Goal: Check status: Check status

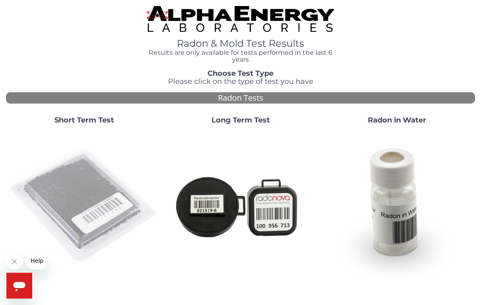
click at [89, 186] on img at bounding box center [84, 206] width 150 height 150
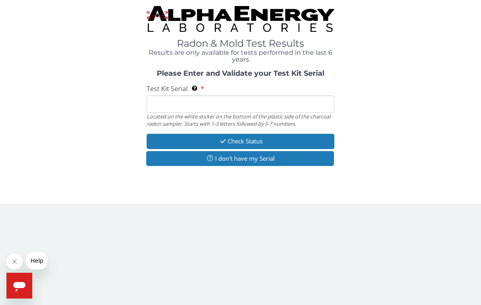
click at [209, 99] on input "Test Kit Serial Located on the white sticker on the bottom of the plastic side …" at bounding box center [241, 103] width 188 height 17
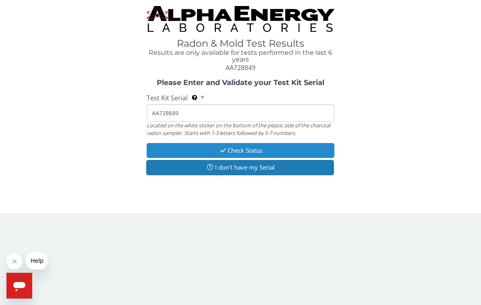
type input "AA728849"
click at [260, 145] on button "Check Status" at bounding box center [241, 150] width 188 height 15
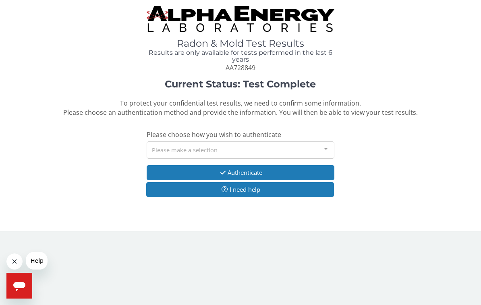
click at [327, 142] on div at bounding box center [326, 149] width 16 height 15
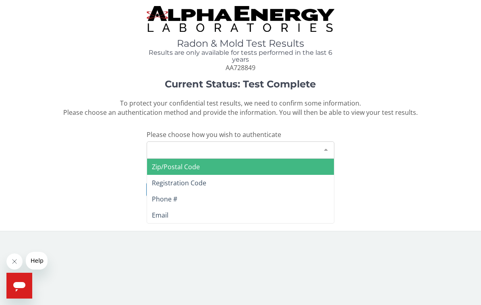
click at [222, 162] on span "Zip/Postal Code" at bounding box center [240, 167] width 187 height 16
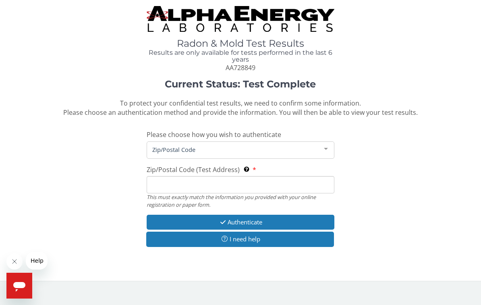
click at [221, 185] on input "Zip/Postal Code (Test Address) This must exactly match the information you prov…" at bounding box center [241, 184] width 188 height 17
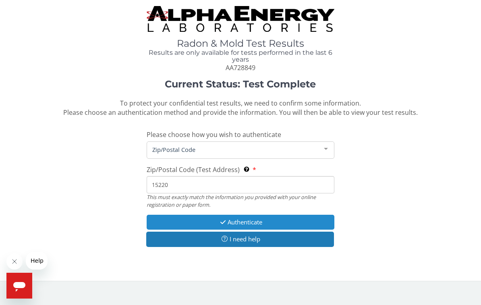
type input "15220"
click at [269, 218] on button "Authenticate" at bounding box center [241, 222] width 188 height 15
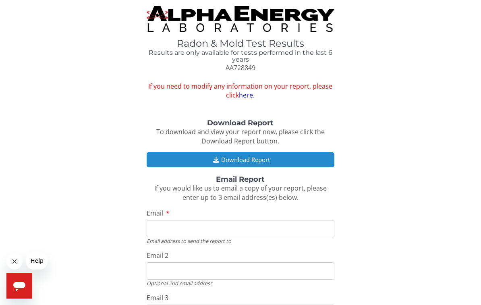
click at [269, 157] on button "Download Report" at bounding box center [241, 159] width 188 height 15
